Goal: Task Accomplishment & Management: Manage account settings

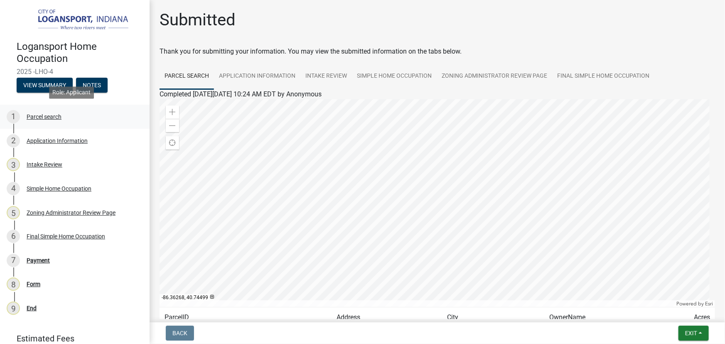
click at [42, 116] on div "Parcel search" at bounding box center [44, 117] width 35 height 6
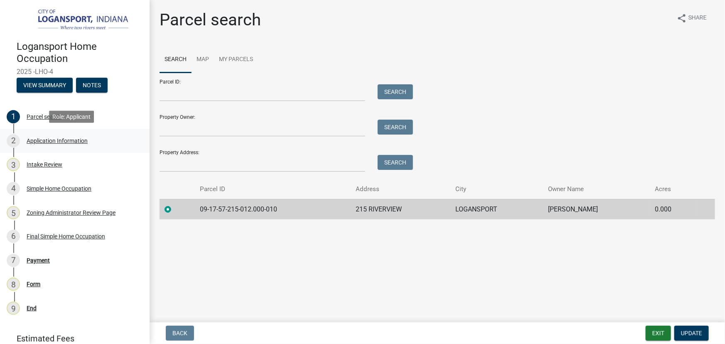
click at [45, 141] on div "Application Information" at bounding box center [57, 141] width 61 height 6
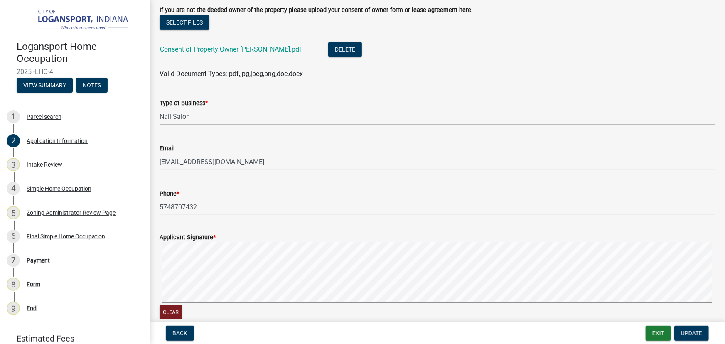
scroll to position [229, 0]
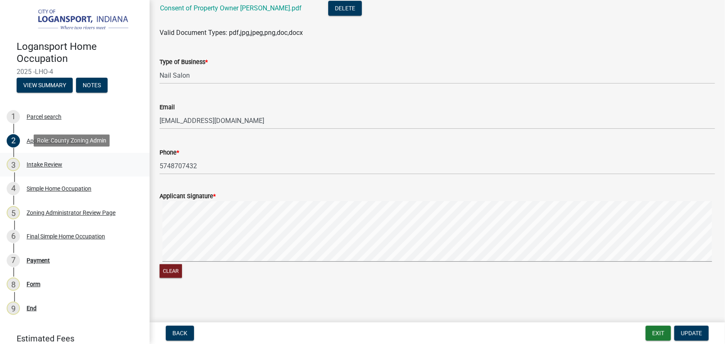
click at [38, 170] on div "3 Intake Review" at bounding box center [72, 164] width 130 height 13
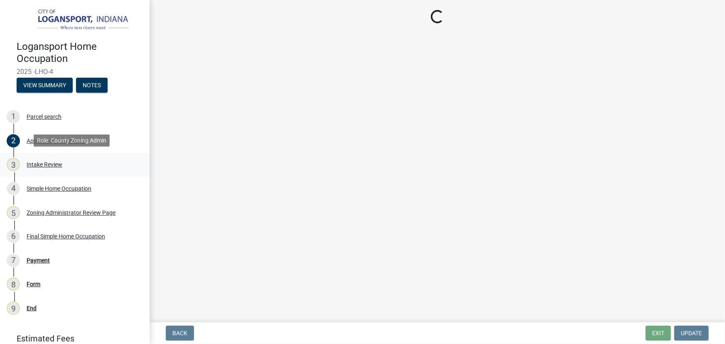
scroll to position [0, 0]
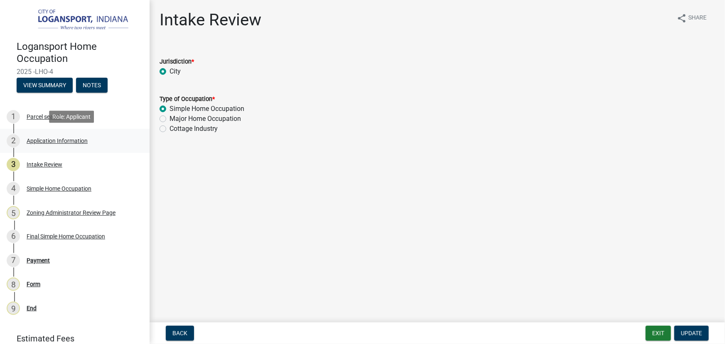
click at [48, 138] on div "Application Information" at bounding box center [57, 141] width 61 height 6
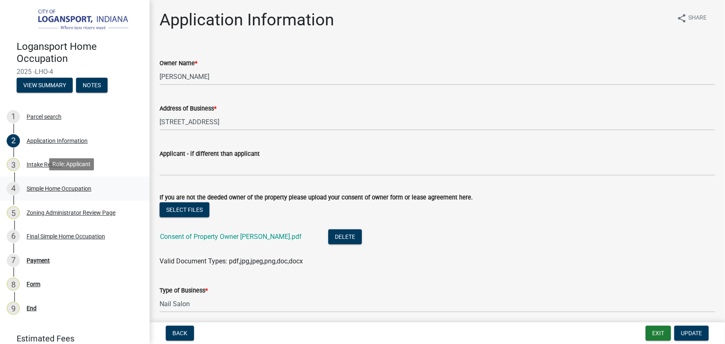
click at [65, 188] on div "Simple Home Occupation" at bounding box center [59, 189] width 65 height 6
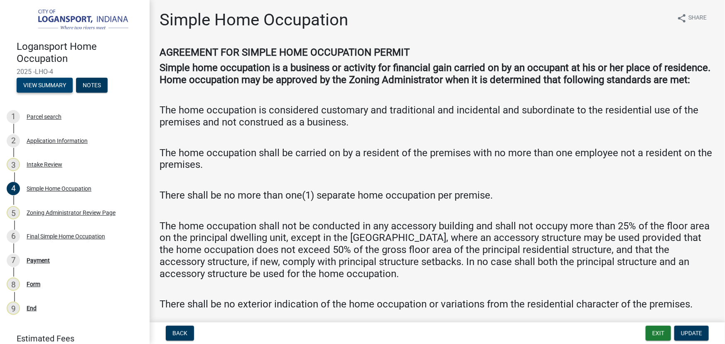
click at [57, 84] on button "View Summary" at bounding box center [45, 85] width 56 height 15
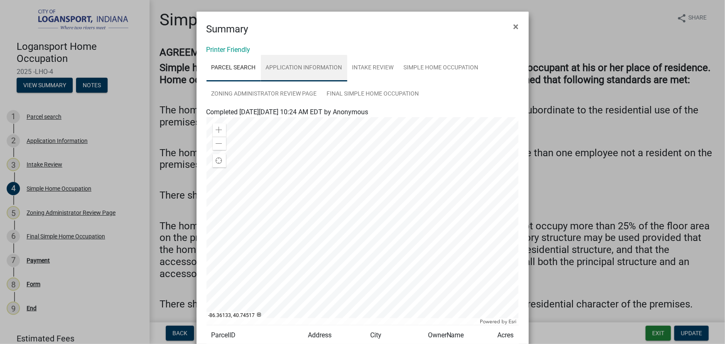
click at [301, 68] on link "Application Information" at bounding box center [304, 68] width 86 height 27
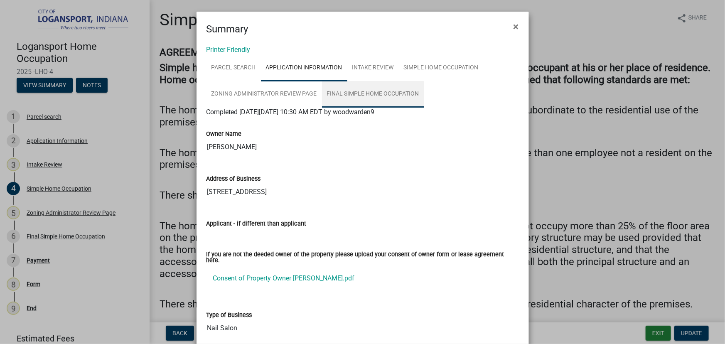
click at [378, 94] on link "Final Simple Home Occupation" at bounding box center [373, 94] width 102 height 27
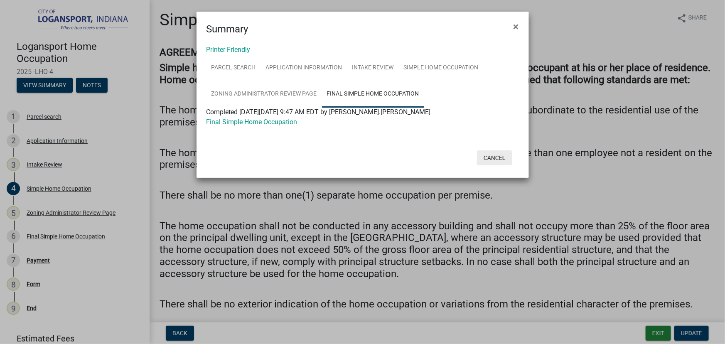
click at [498, 155] on button "Cancel" at bounding box center [494, 157] width 35 height 15
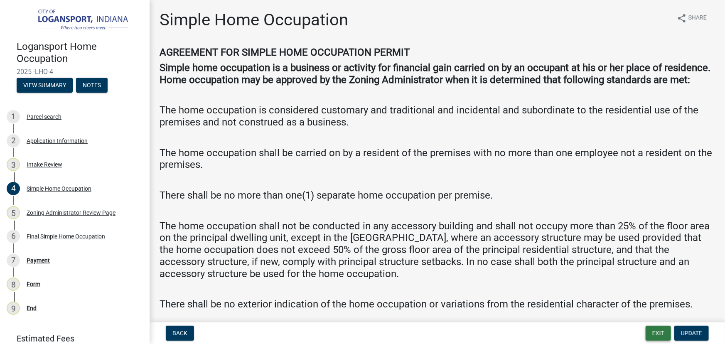
click at [660, 333] on button "Exit" at bounding box center [658, 333] width 25 height 15
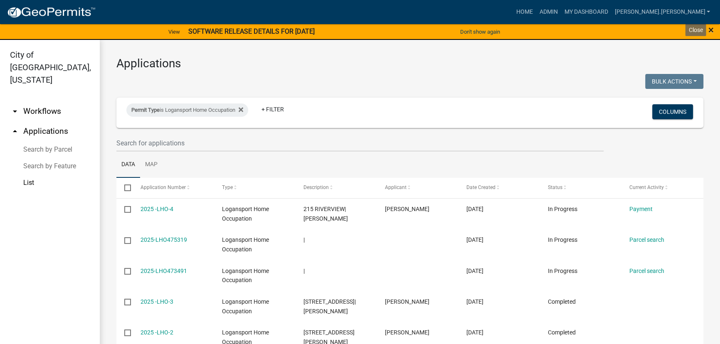
click at [710, 29] on span "×" at bounding box center [710, 30] width 5 height 12
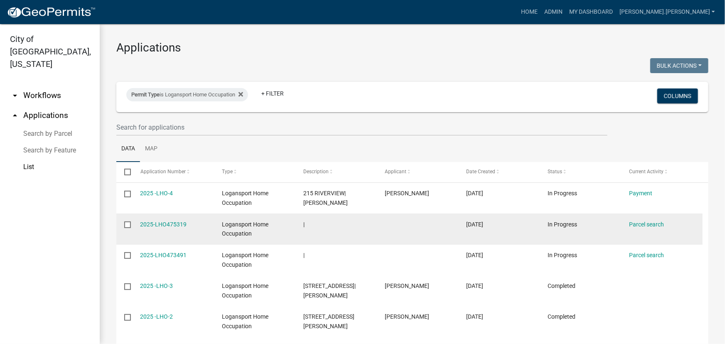
click at [128, 224] on input "checkbox" at bounding box center [126, 224] width 5 height 5
checkbox input "true"
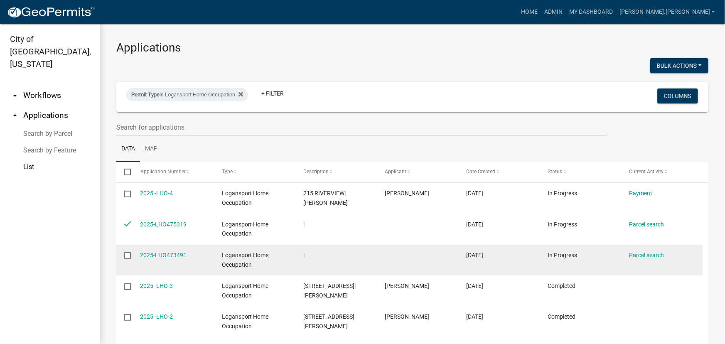
click at [127, 255] on input "checkbox" at bounding box center [126, 254] width 5 height 5
checkbox input "true"
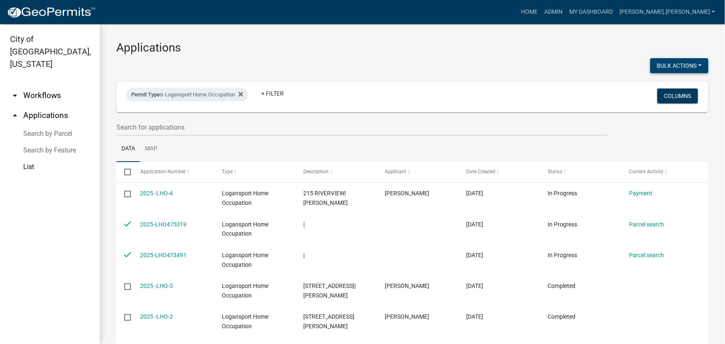
click at [682, 68] on button "Bulk Actions" at bounding box center [680, 65] width 58 height 15
click at [661, 88] on button "Void" at bounding box center [675, 87] width 67 height 20
checkbox input "false"
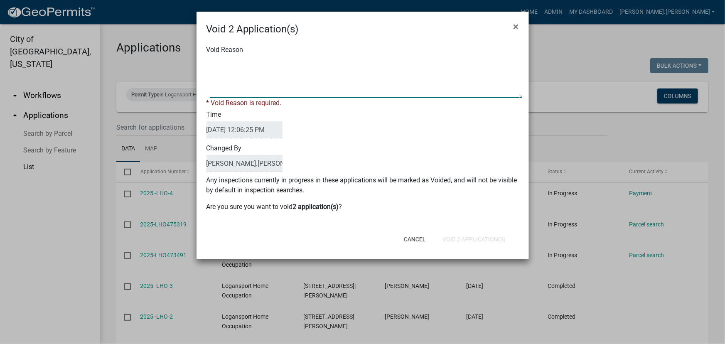
click at [273, 65] on textarea "Void Reason" at bounding box center [366, 78] width 313 height 42
type textarea "n"
type textarea "multiples with no info"
click at [479, 236] on button "Void 2 Application(s)" at bounding box center [474, 239] width 76 height 15
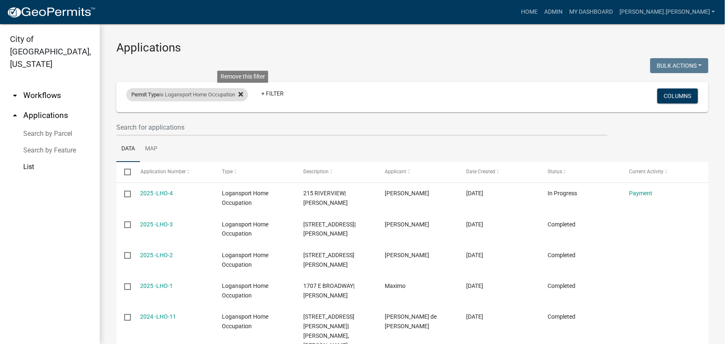
click at [243, 94] on icon at bounding box center [241, 94] width 5 height 5
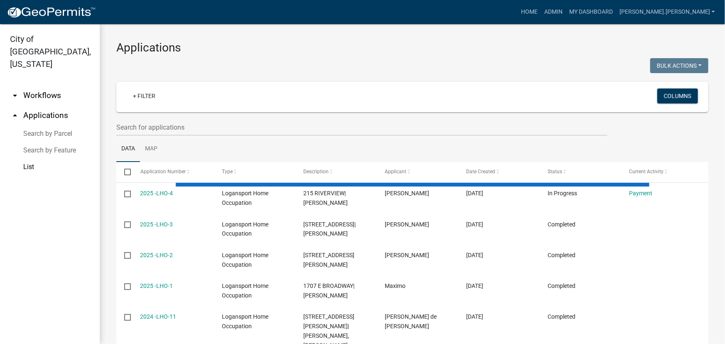
select select "3: 100"
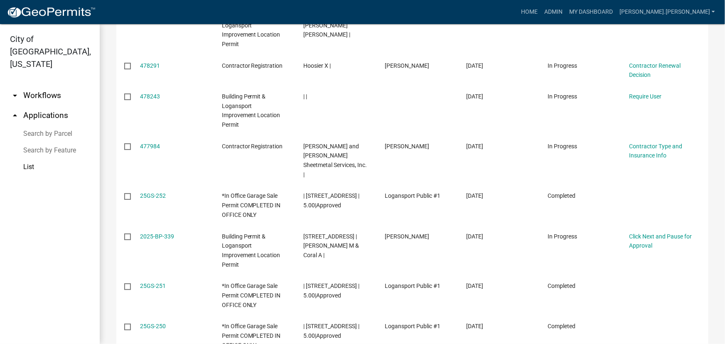
scroll to position [529, 0]
